Goal: Information Seeking & Learning: Learn about a topic

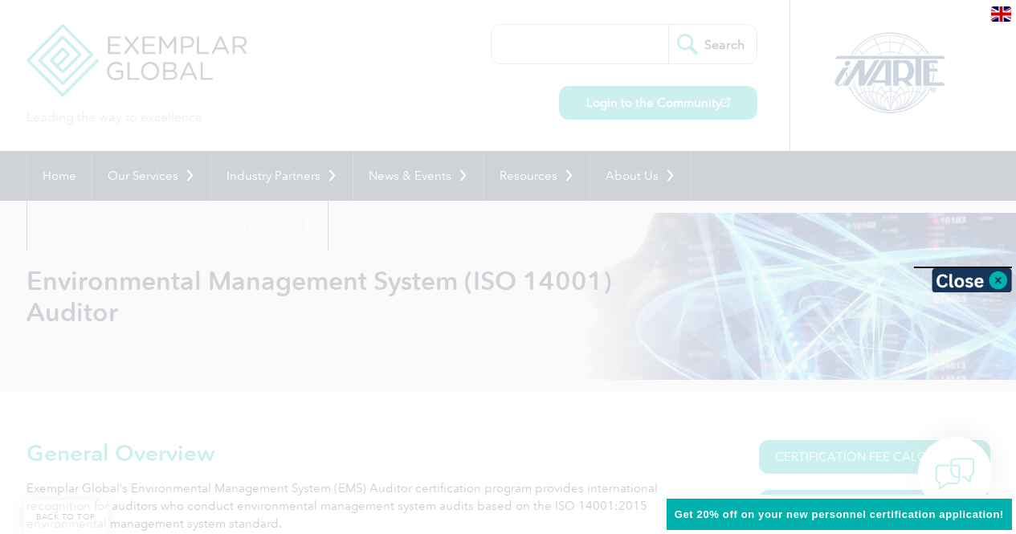
scroll to position [930, 0]
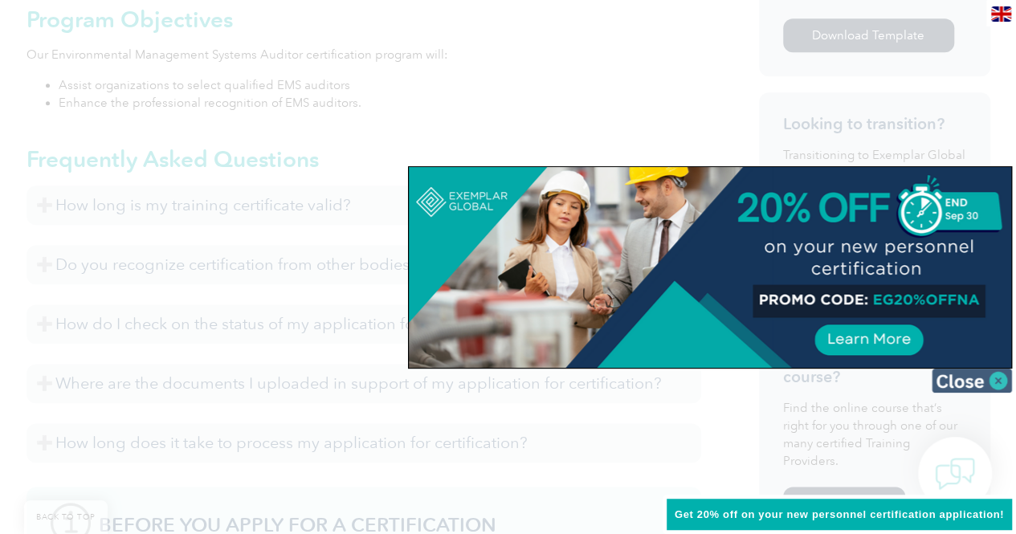
click at [1004, 378] on img at bounding box center [972, 381] width 80 height 24
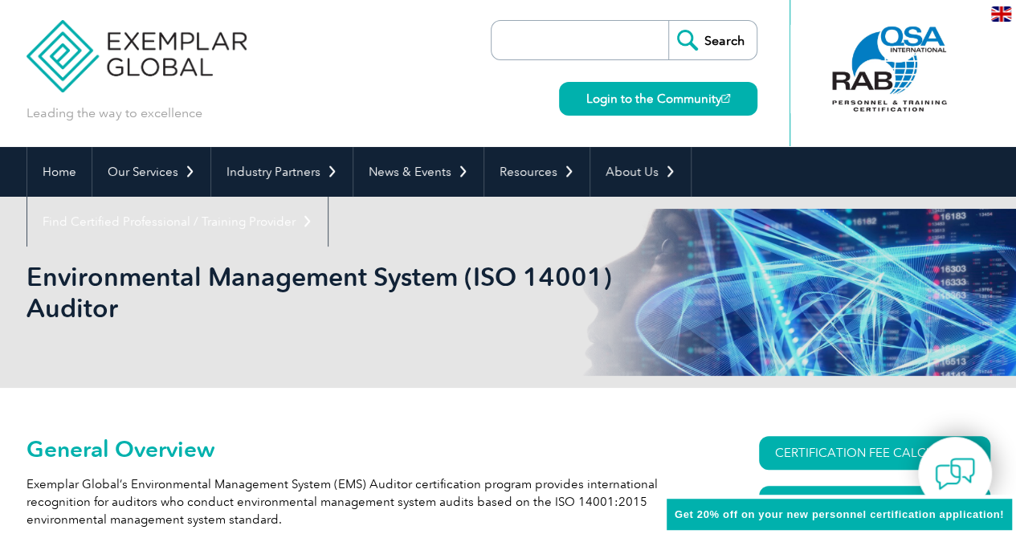
scroll to position [0, 0]
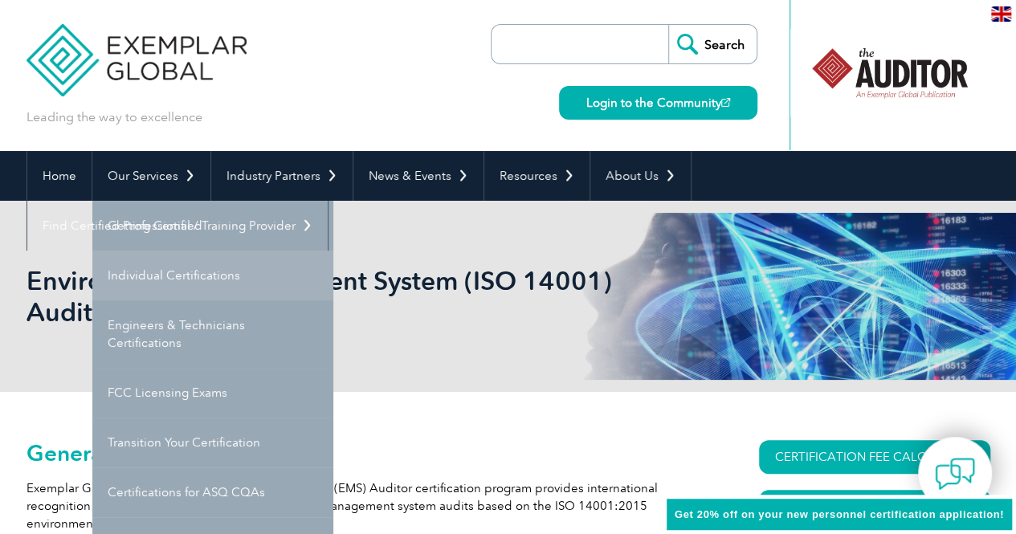
click at [187, 275] on link "Individual Certifications" at bounding box center [212, 276] width 241 height 50
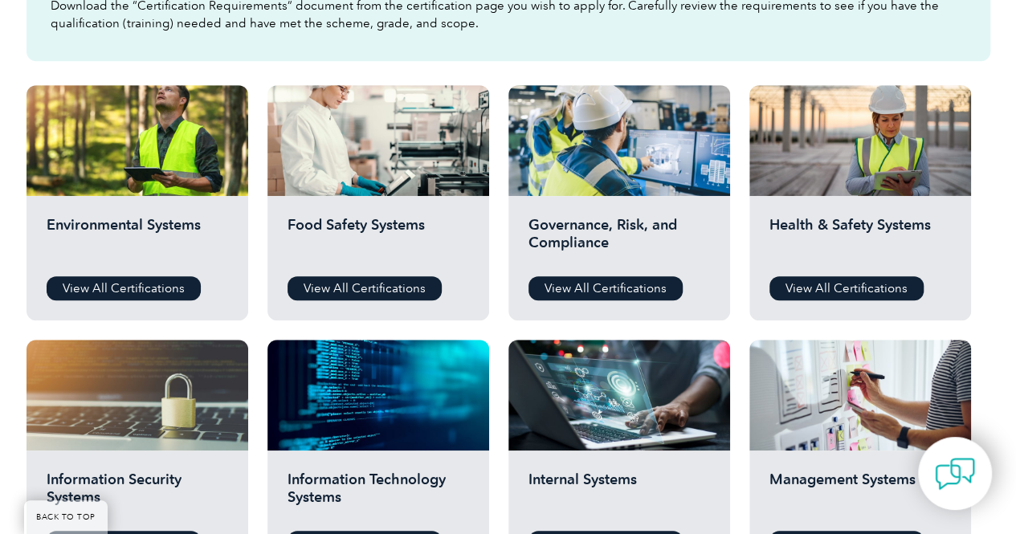
scroll to position [525, 0]
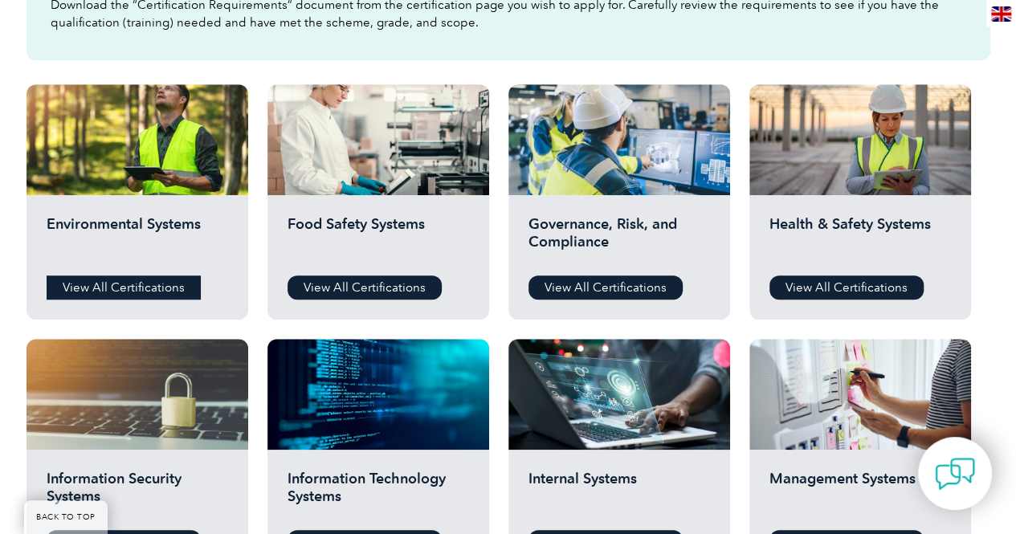
click at [174, 283] on link "View All Certifications" at bounding box center [124, 288] width 154 height 24
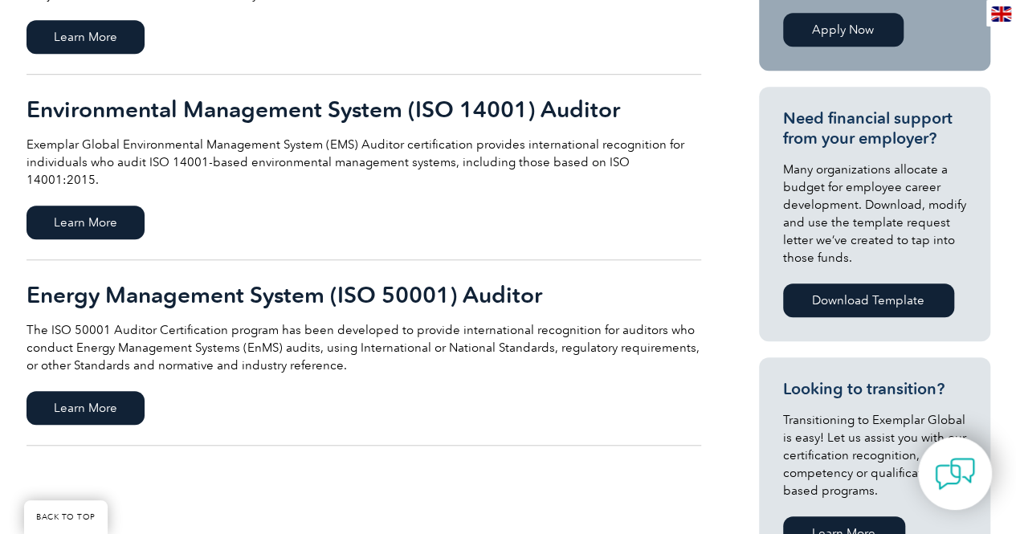
scroll to position [517, 0]
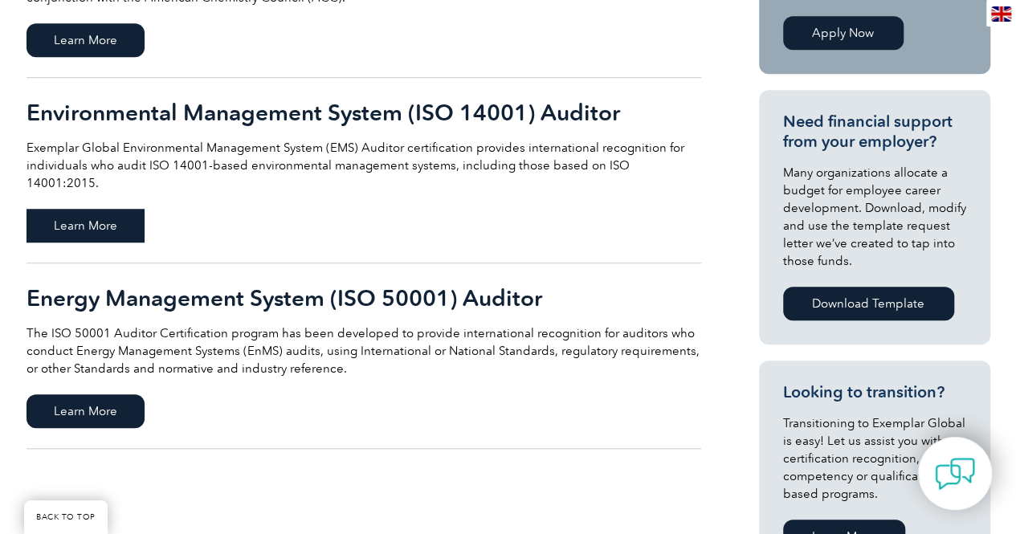
click at [132, 221] on span "Learn More" at bounding box center [86, 226] width 118 height 34
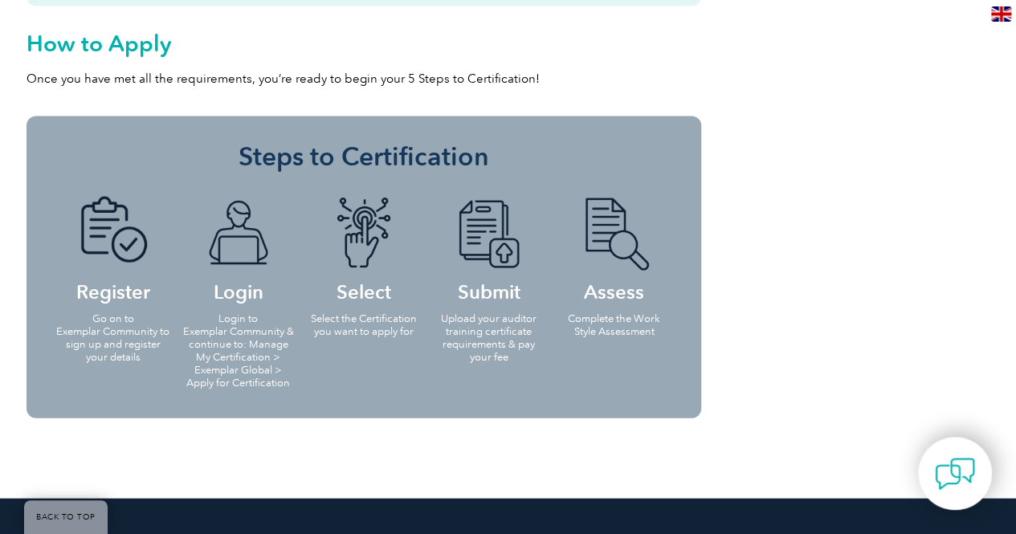
scroll to position [1558, 0]
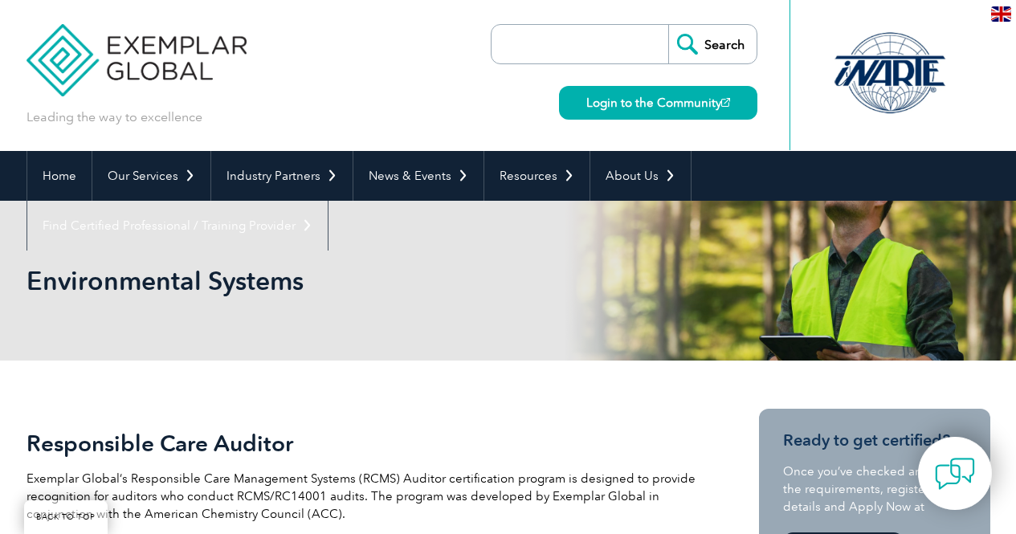
scroll to position [517, 0]
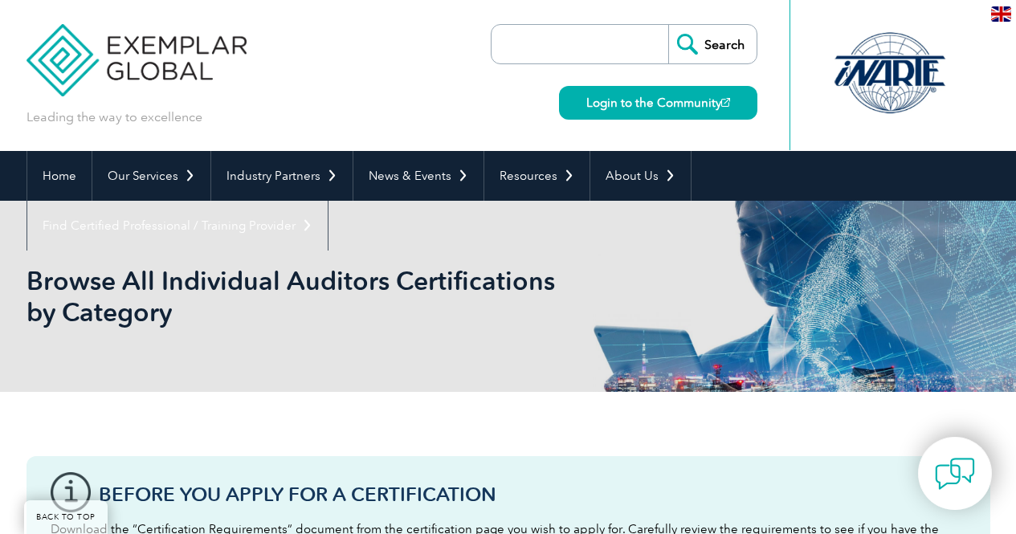
scroll to position [525, 0]
